Goal: Task Accomplishment & Management: Use online tool/utility

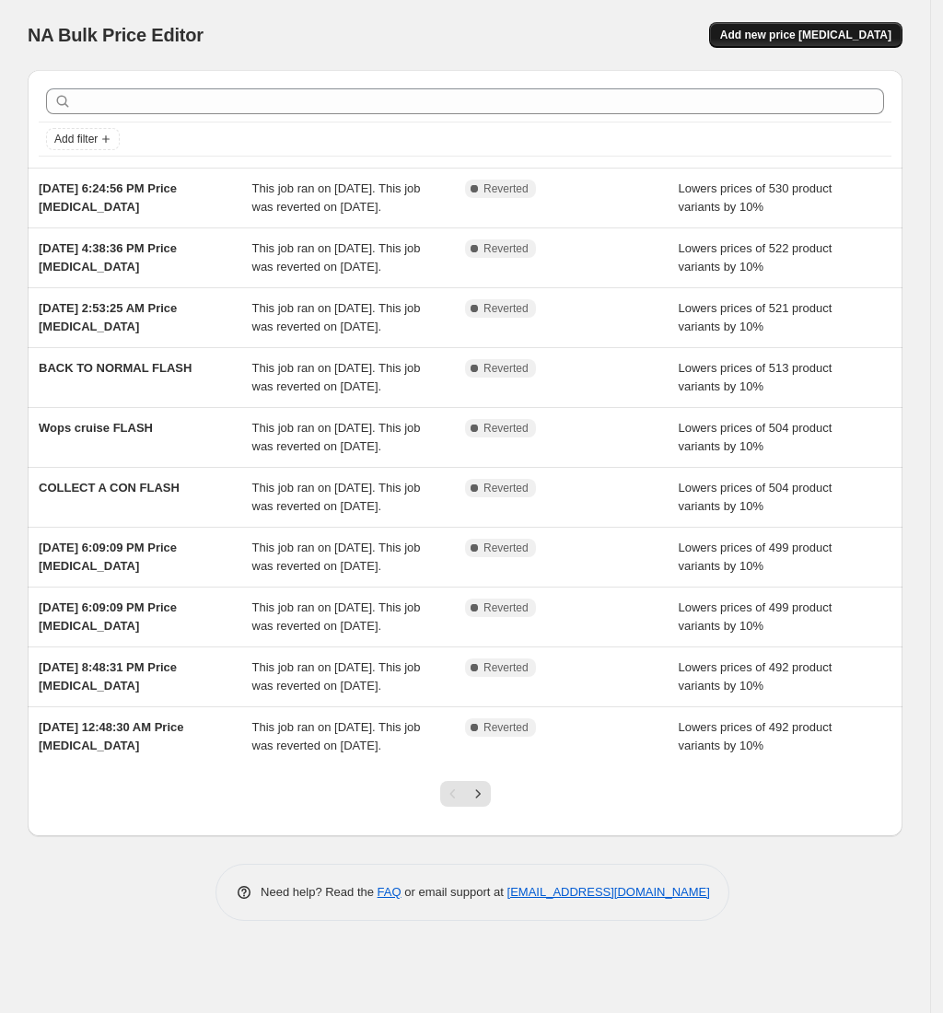
click at [777, 44] on button "Add new price [MEDICAL_DATA]" at bounding box center [805, 35] width 193 height 26
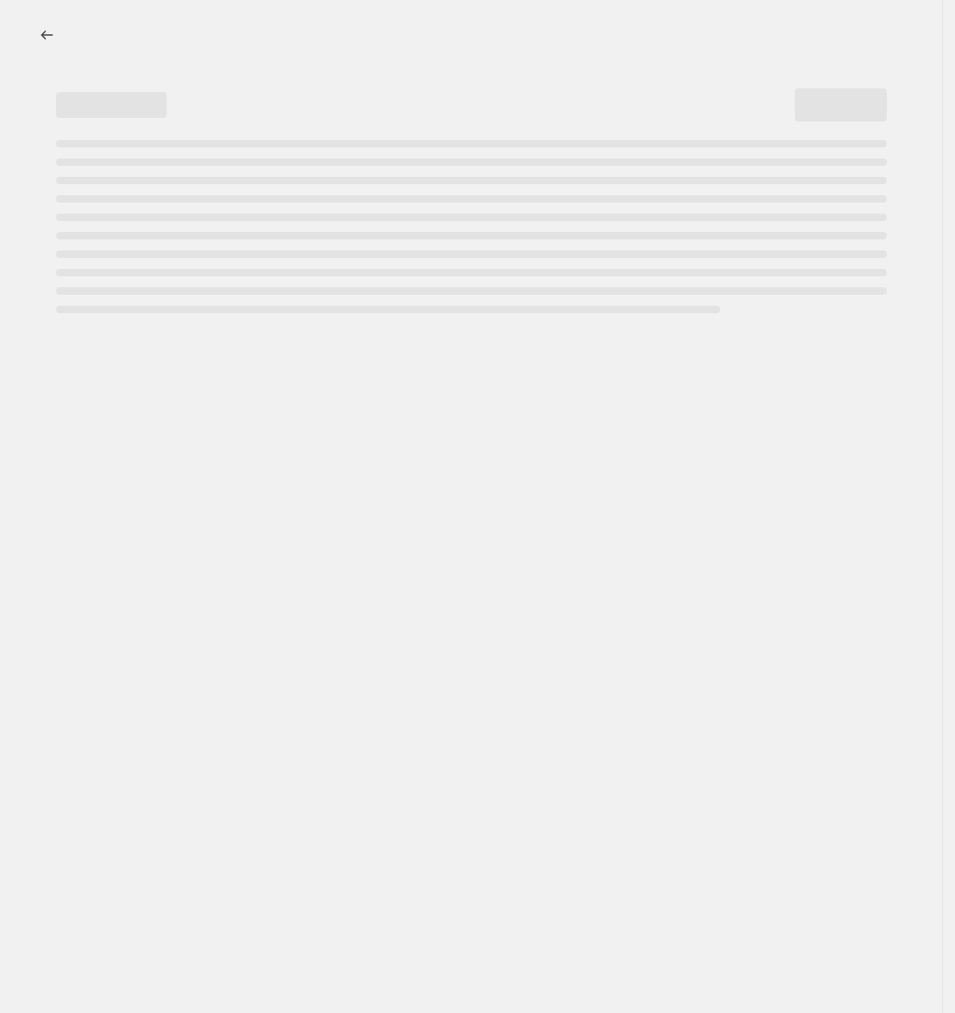
select select "percentage"
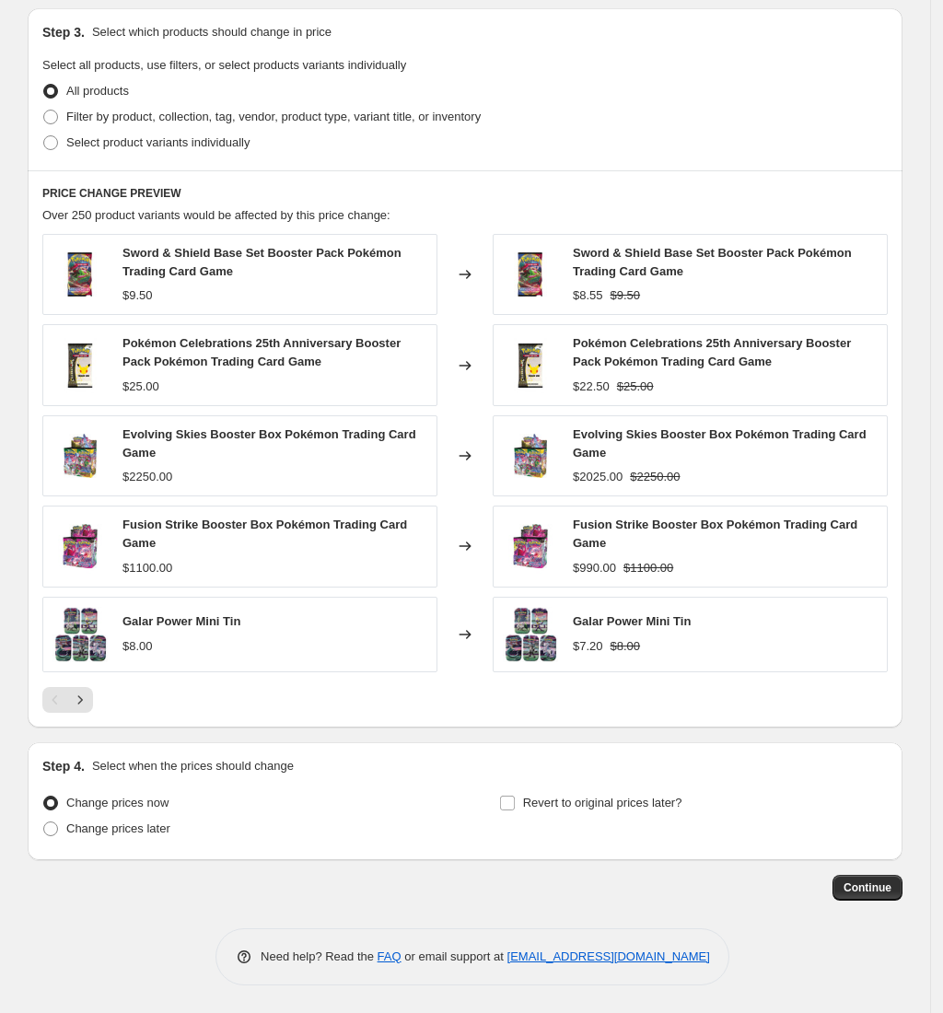
scroll to position [858, 0]
click at [147, 841] on div "Change prices now Change prices later" at bounding box center [236, 817] width 389 height 55
click at [147, 830] on span "Change prices later" at bounding box center [118, 829] width 104 height 14
click at [44, 822] on input "Change prices later" at bounding box center [43, 822] width 1 height 1
radio input "true"
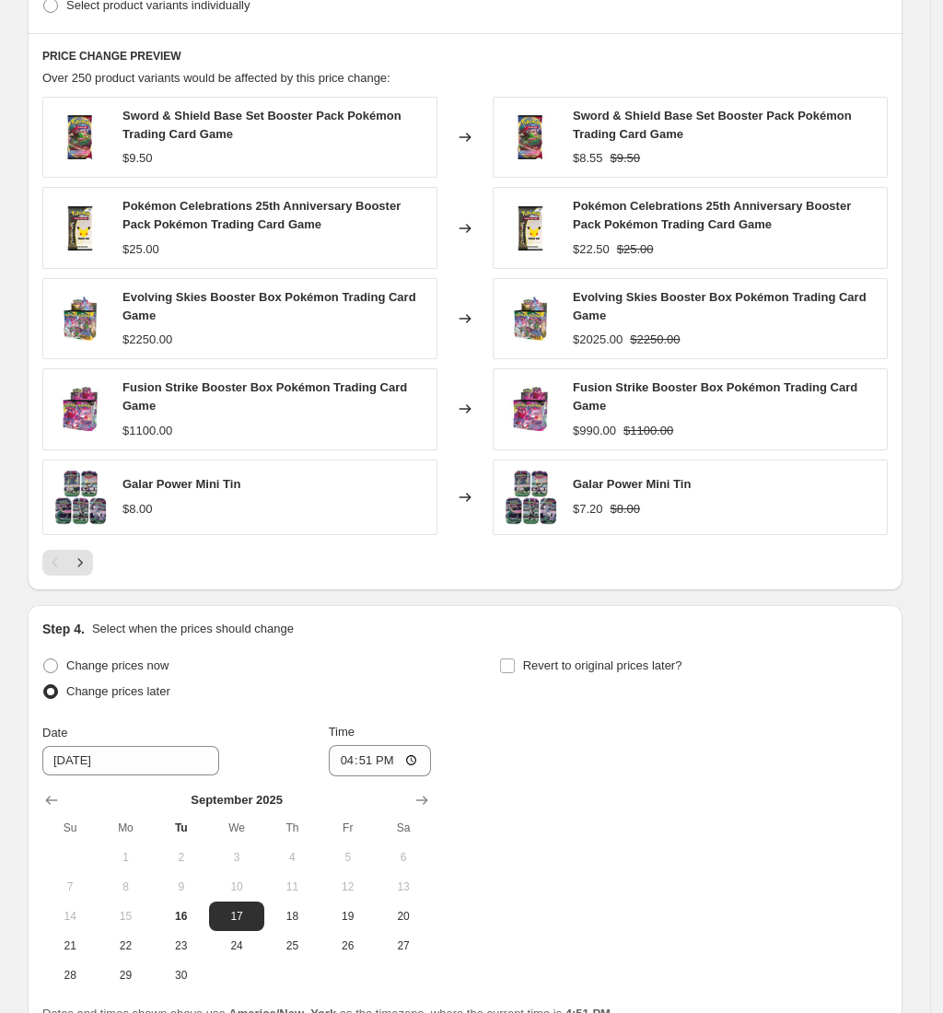
scroll to position [1172, 0]
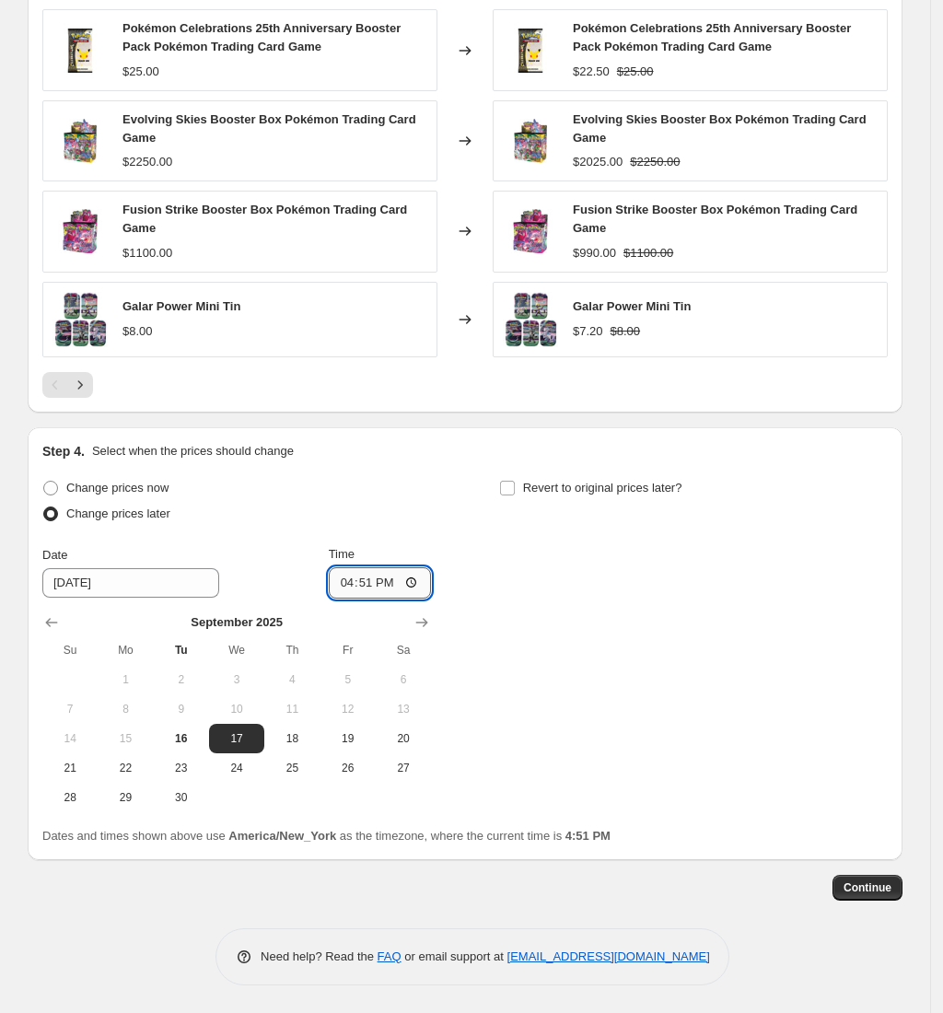
click at [354, 580] on input "16:51" at bounding box center [380, 582] width 103 height 31
type input "00:00"
click at [505, 498] on label "Revert to original prices later?" at bounding box center [590, 488] width 183 height 26
click at [505, 496] on input "Revert to original prices later?" at bounding box center [507, 488] width 15 height 15
checkbox input "true"
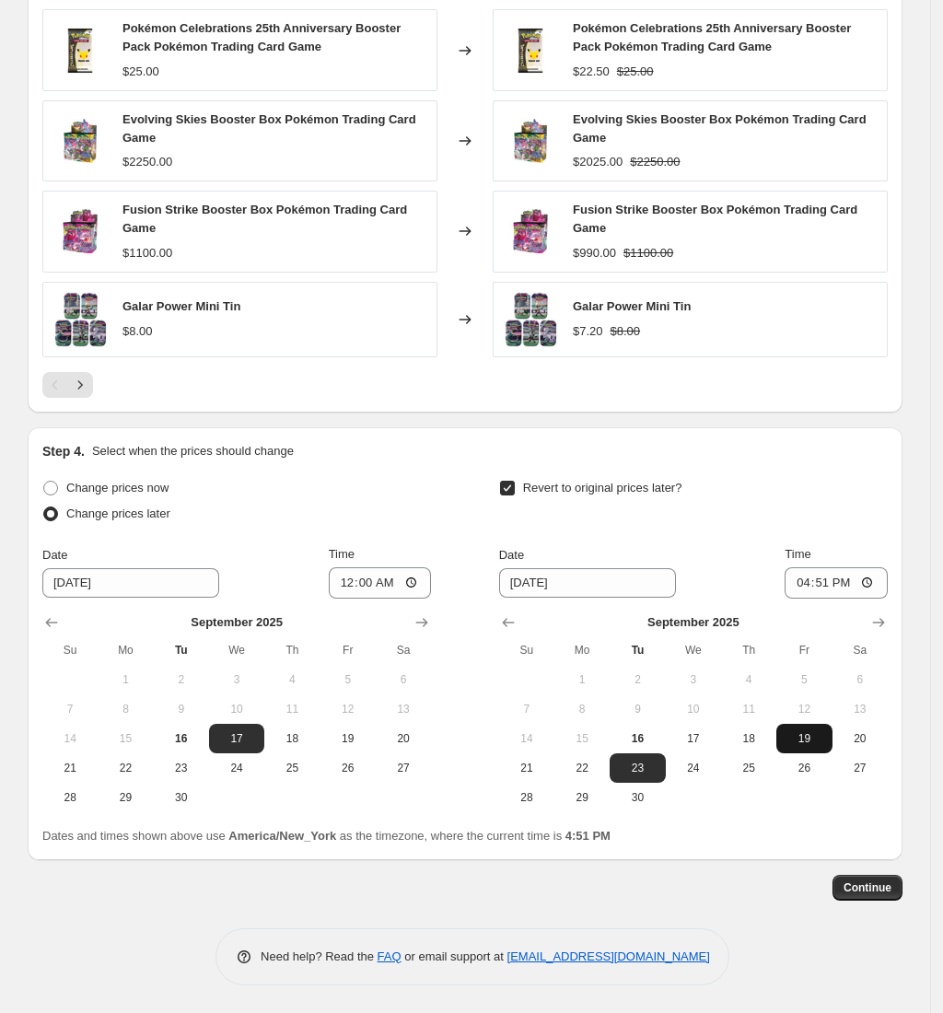
click at [812, 742] on span "19" at bounding box center [804, 738] width 41 height 15
type input "[DATE]"
click at [808, 584] on input "16:51" at bounding box center [836, 582] width 103 height 31
type input "00:00"
click at [871, 890] on span "Continue" at bounding box center [868, 887] width 48 height 15
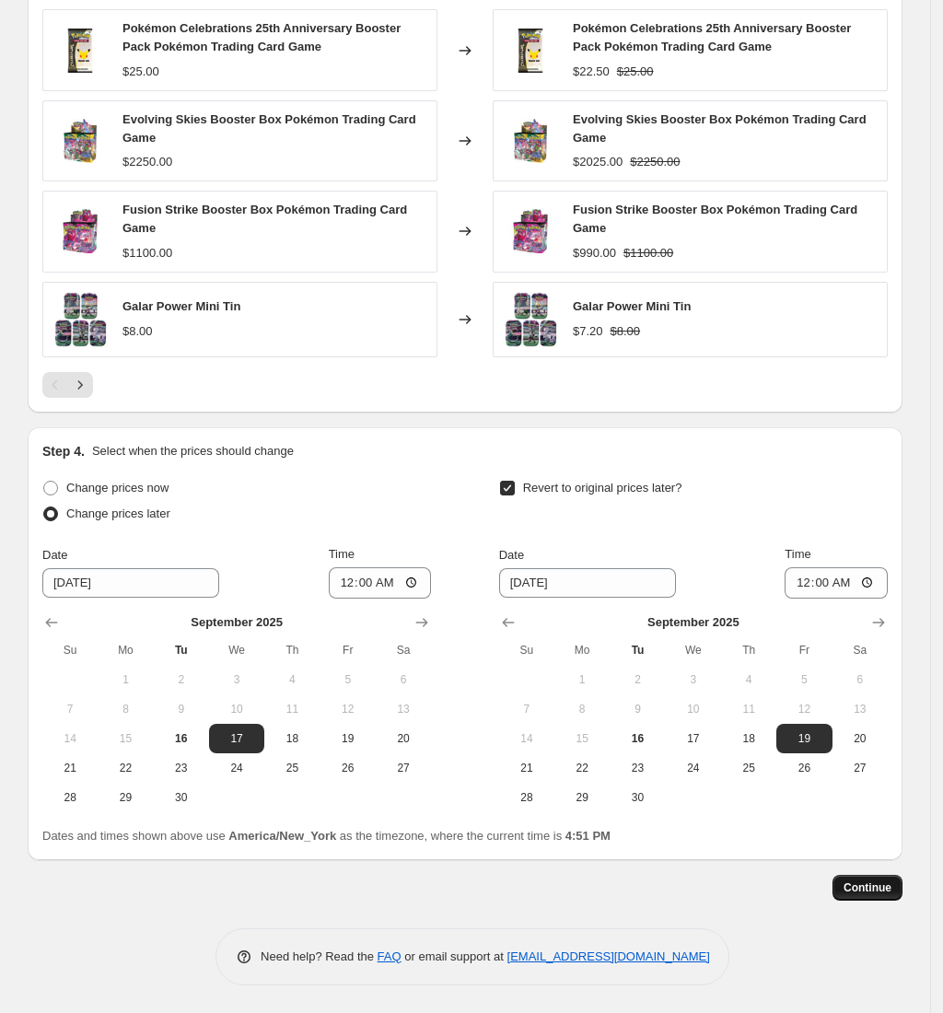
scroll to position [0, 0]
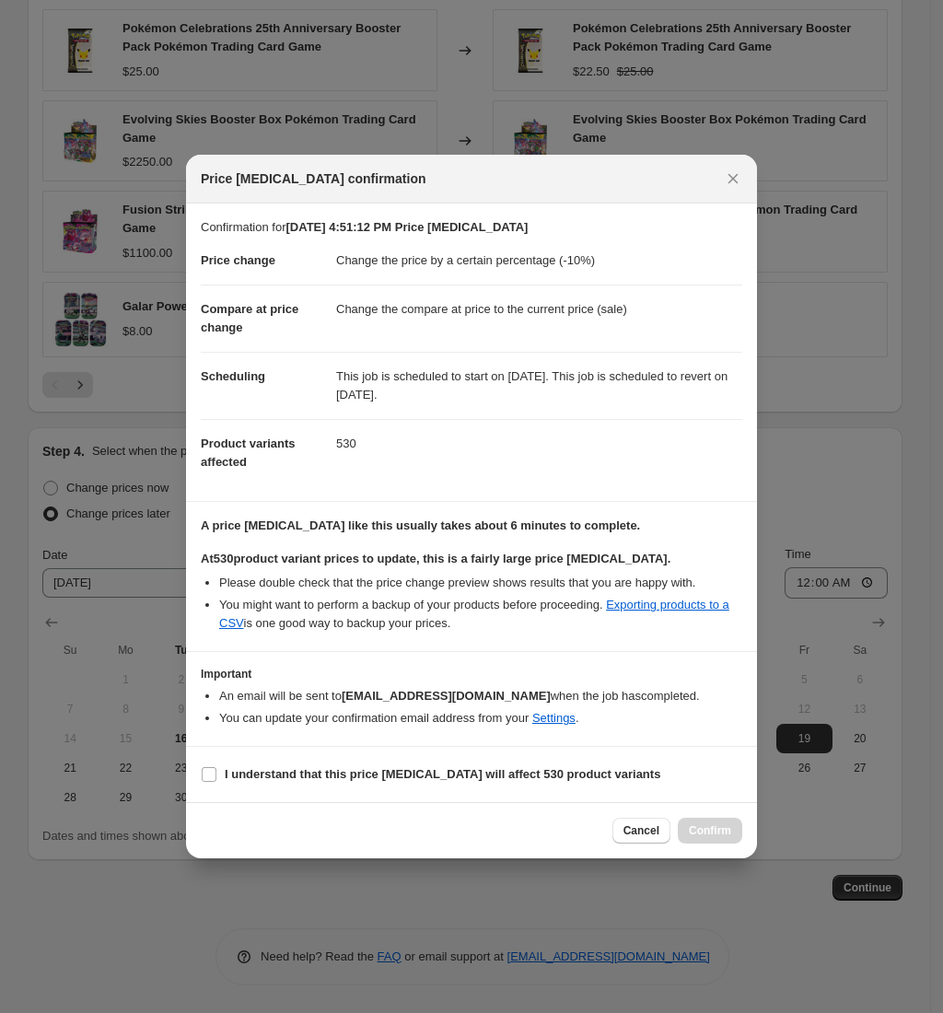
drag, startPoint x: 270, startPoint y: 775, endPoint x: 624, endPoint y: 787, distance: 353.9
click at [270, 775] on b "I understand that this price [MEDICAL_DATA] will affect 530 product variants" at bounding box center [443, 774] width 436 height 14
click at [216, 775] on input "I understand that this price [MEDICAL_DATA] will affect 530 product variants" at bounding box center [209, 774] width 15 height 15
checkbox input "true"
click at [718, 829] on span "Confirm" at bounding box center [710, 830] width 42 height 15
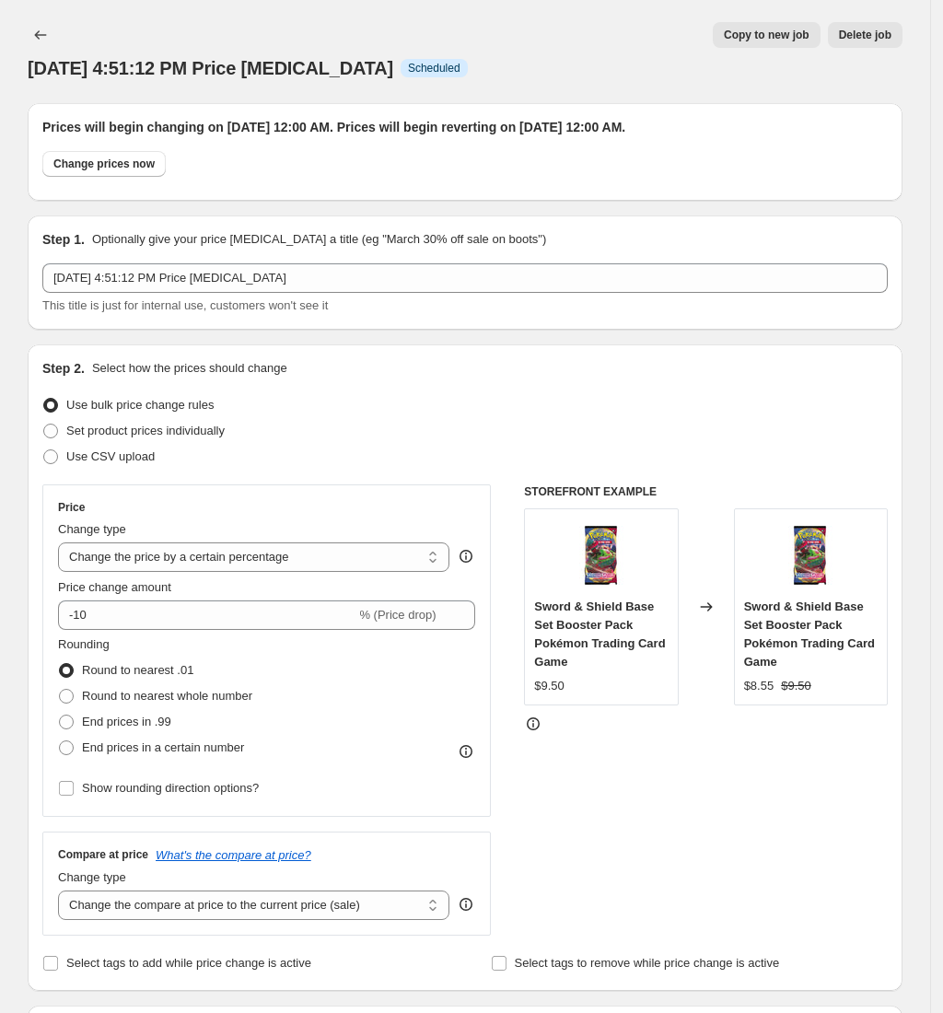
scroll to position [1172, 0]
